Goal: Transaction & Acquisition: Purchase product/service

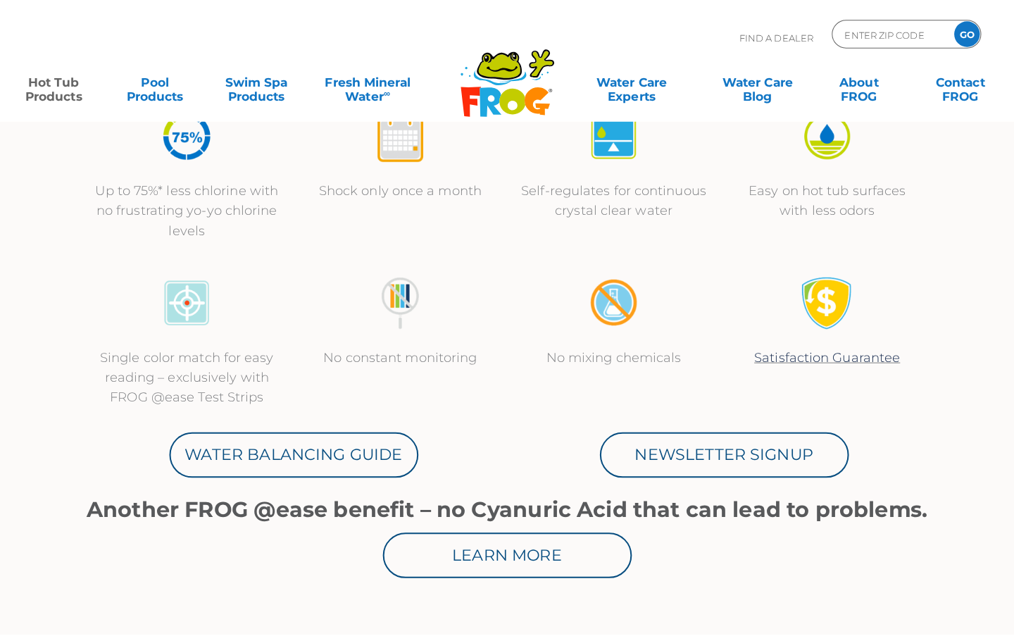
scroll to position [493, 0]
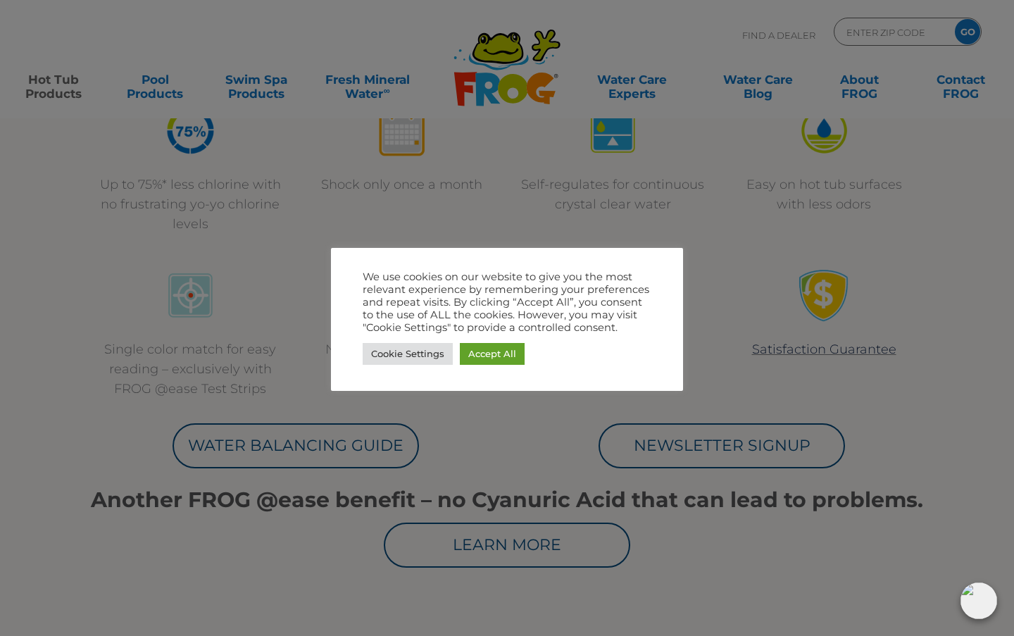
click at [330, 91] on div at bounding box center [507, 318] width 1014 height 636
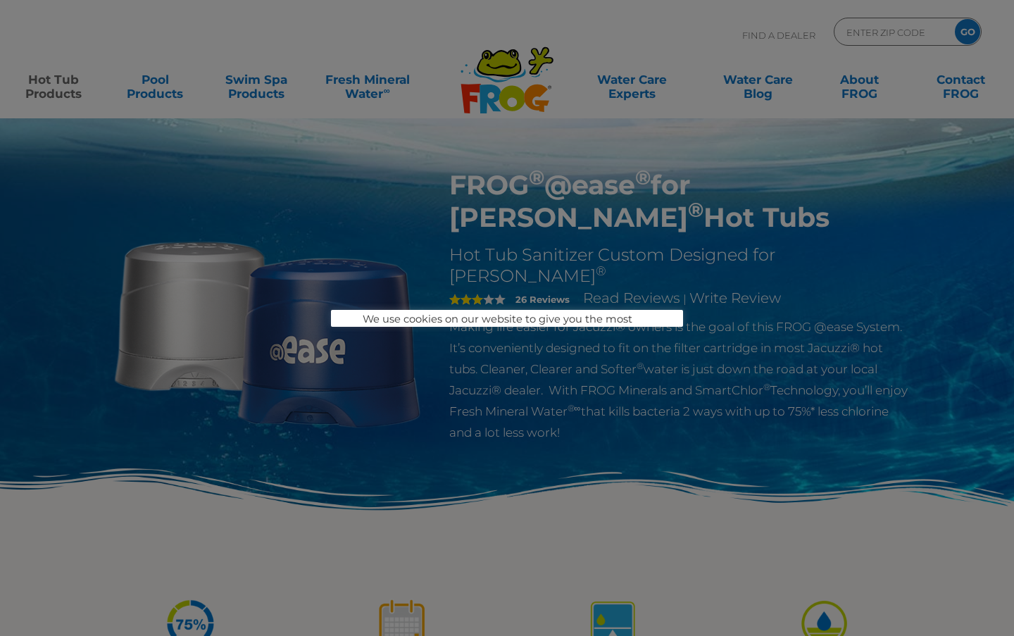
scroll to position [493, 0]
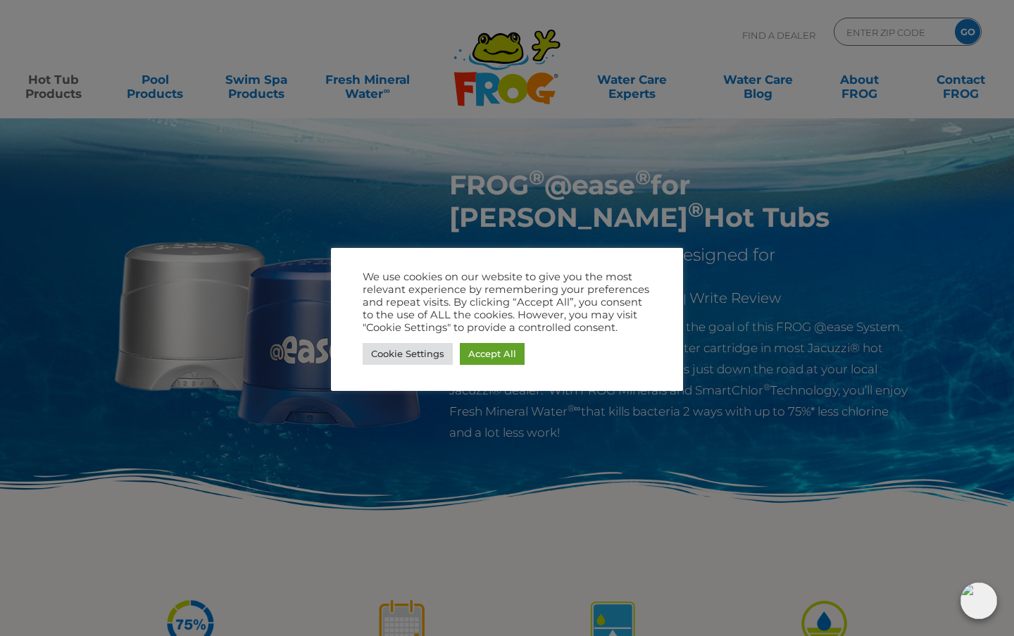
click at [971, 605] on img at bounding box center [978, 600] width 37 height 37
click at [1003, 276] on div at bounding box center [507, 318] width 1014 height 636
